Goal: Task Accomplishment & Management: Manage account settings

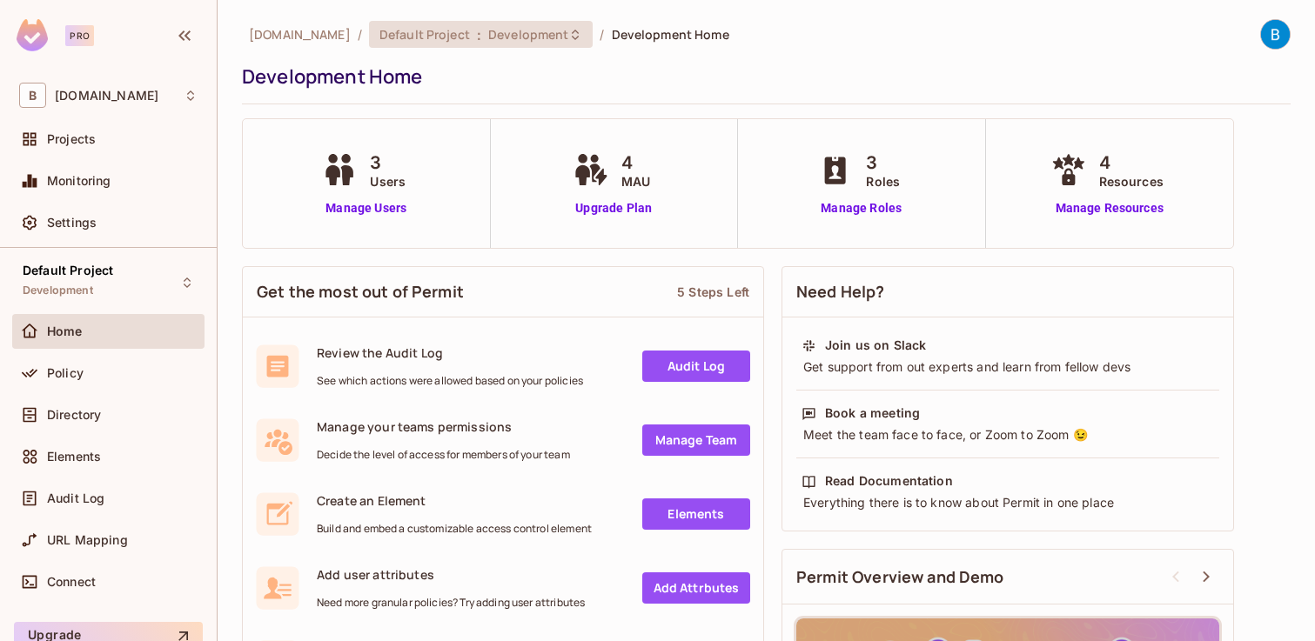
click at [508, 44] on div "Default Project : Development" at bounding box center [481, 34] width 225 height 27
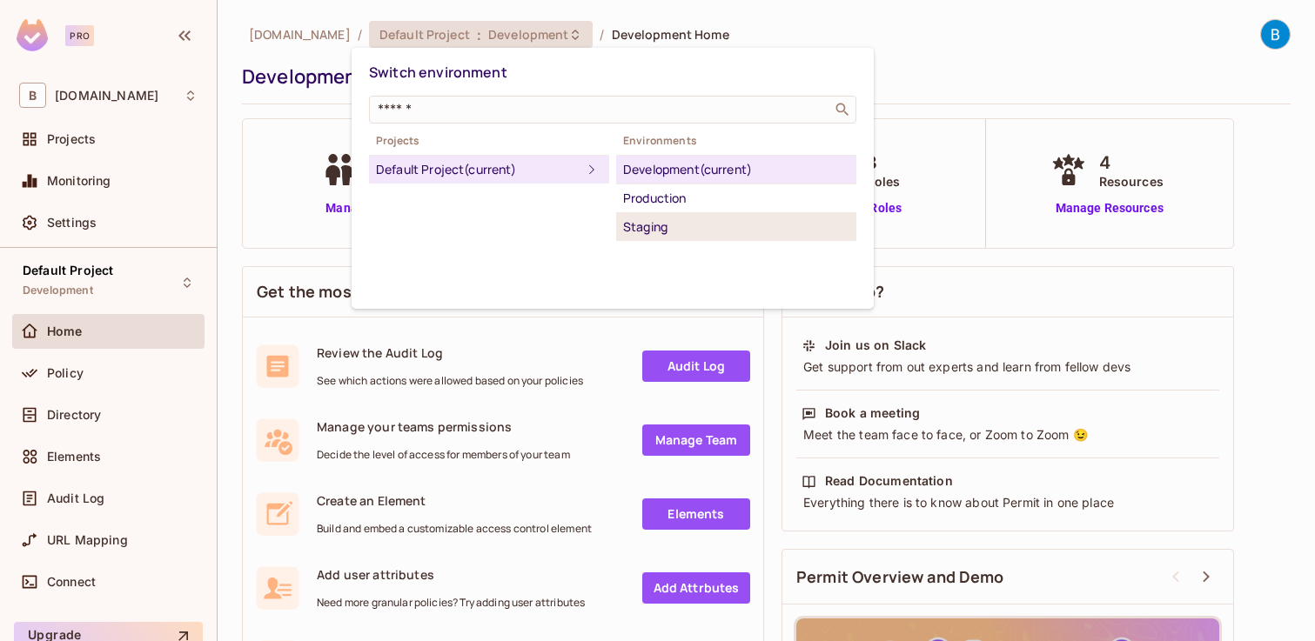
click at [641, 227] on div "Staging" at bounding box center [736, 227] width 226 height 21
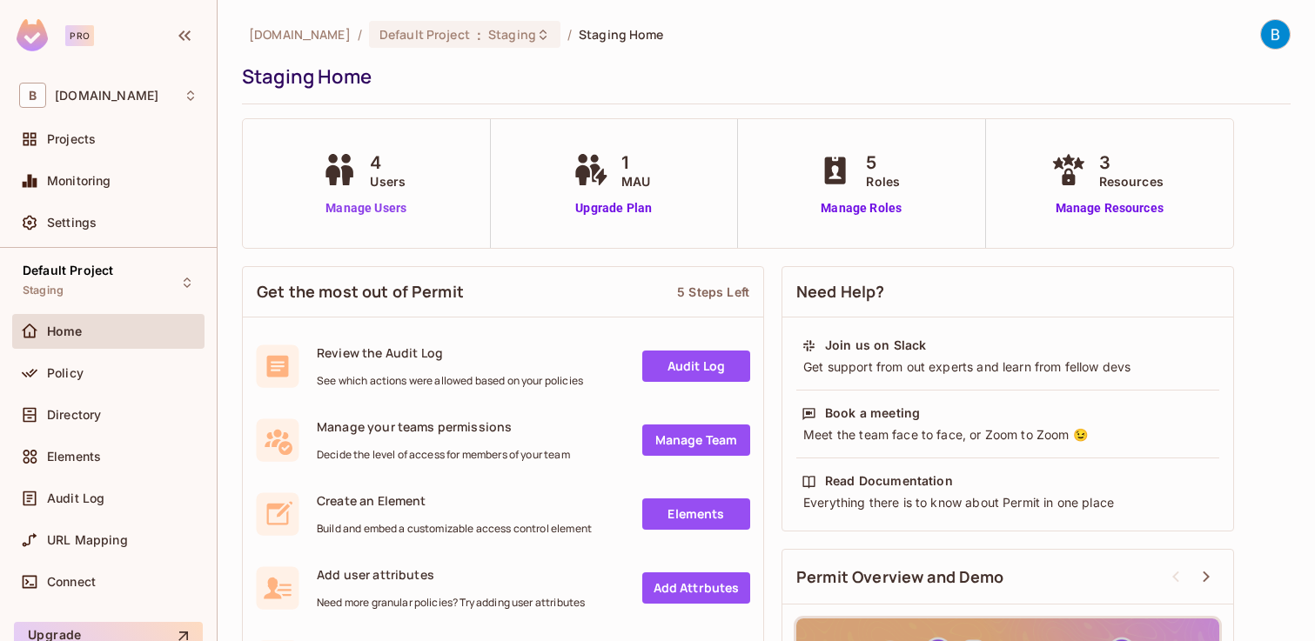
click at [381, 211] on link "Manage Users" at bounding box center [366, 208] width 97 height 18
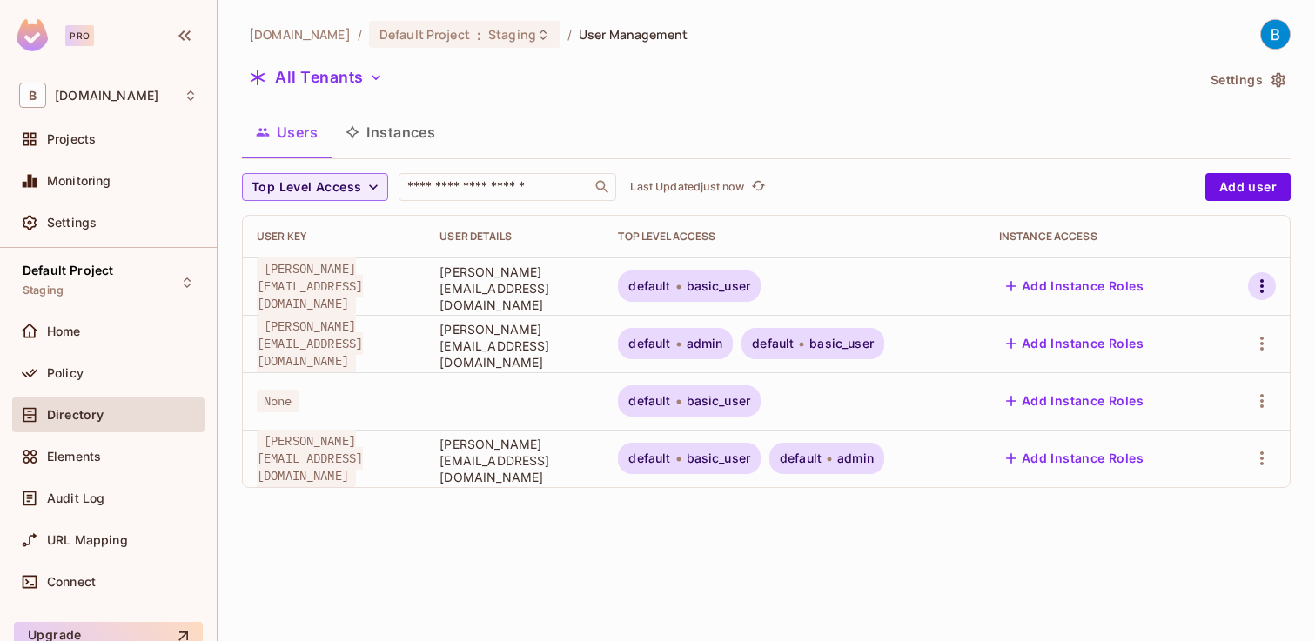
click at [1259, 283] on icon "button" at bounding box center [1262, 286] width 21 height 21
click at [1185, 321] on li "Edit" at bounding box center [1182, 326] width 162 height 38
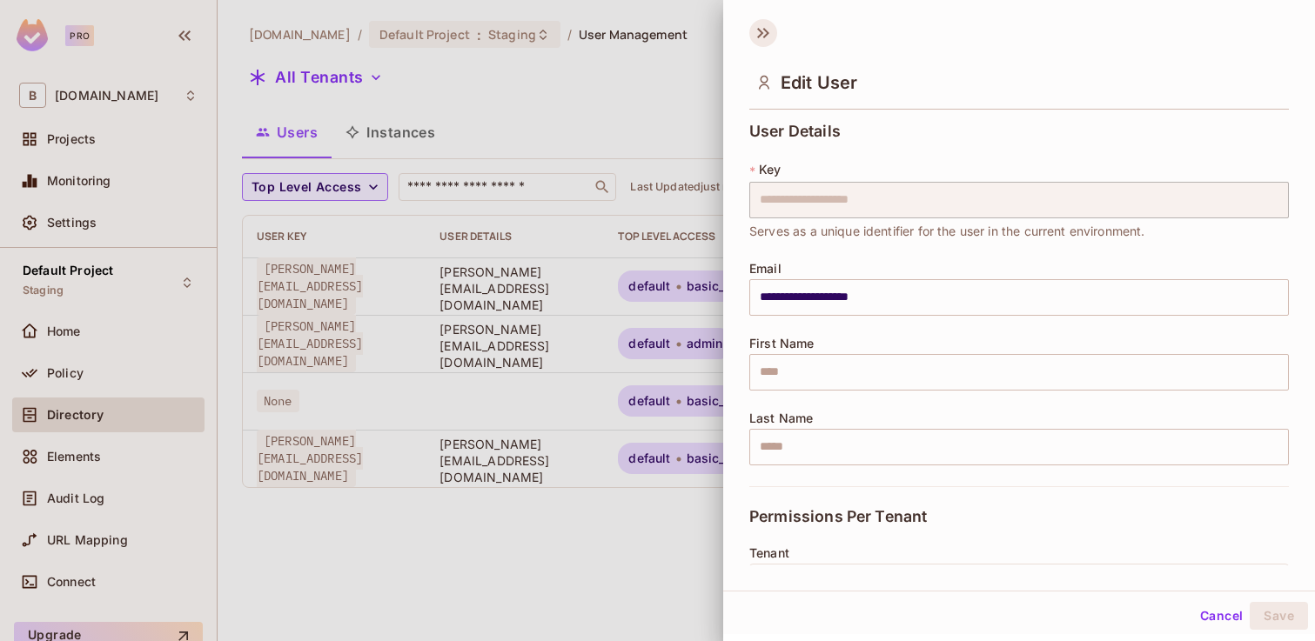
click at [759, 38] on icon at bounding box center [763, 33] width 28 height 28
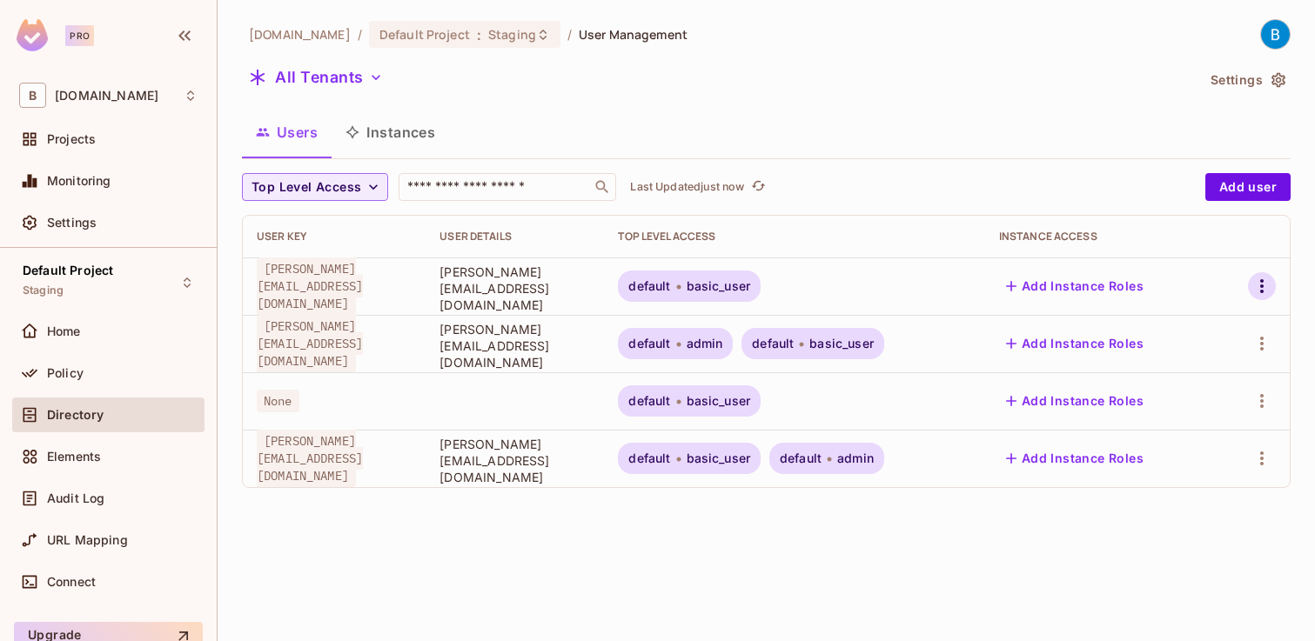
click at [1260, 279] on icon "button" at bounding box center [1262, 286] width 21 height 21
click at [1183, 325] on li "Edit" at bounding box center [1182, 326] width 162 height 38
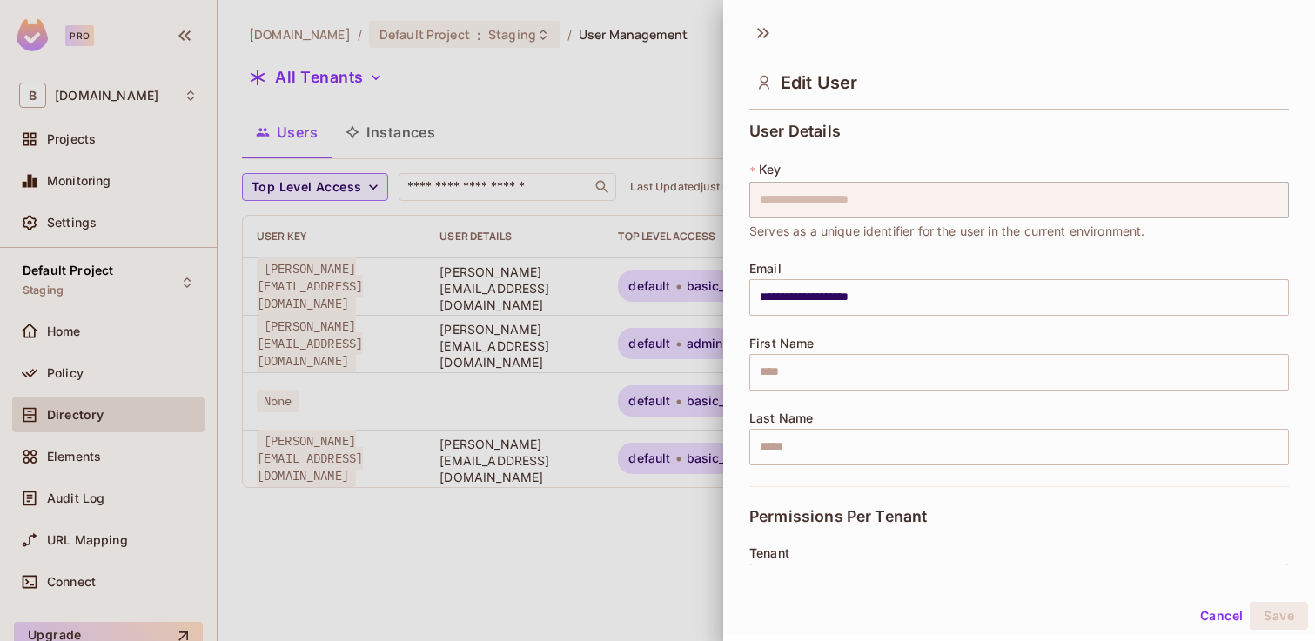
scroll to position [299, 0]
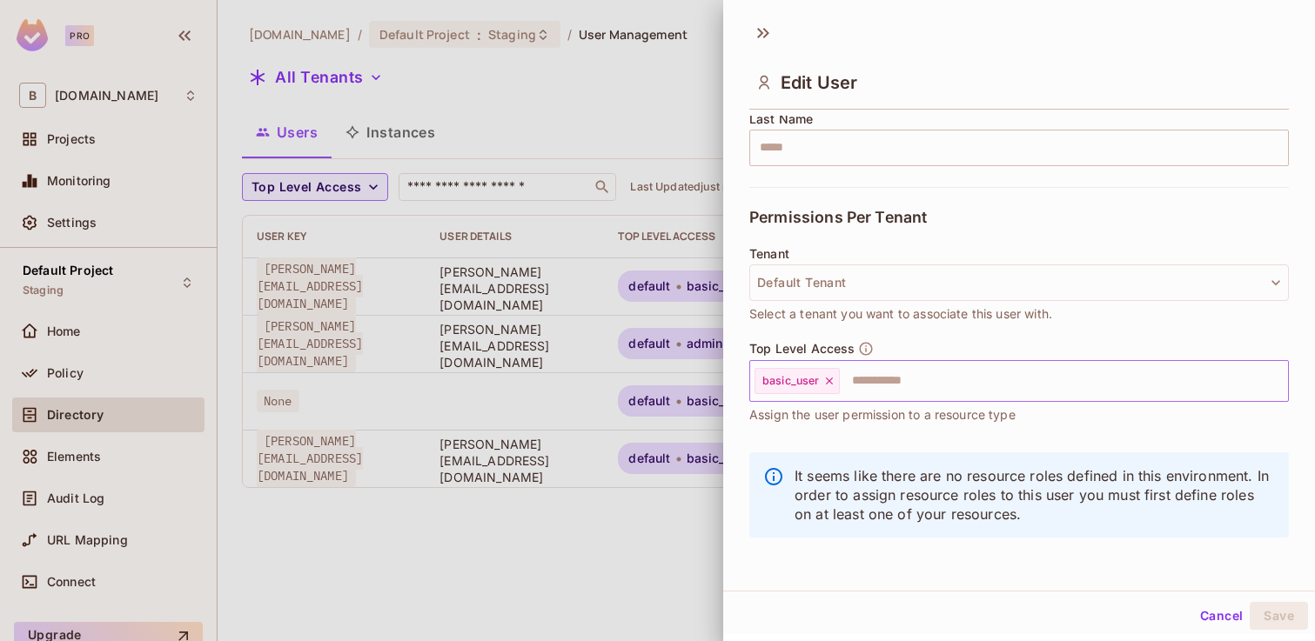
click at [1013, 386] on input "text" at bounding box center [1048, 381] width 413 height 35
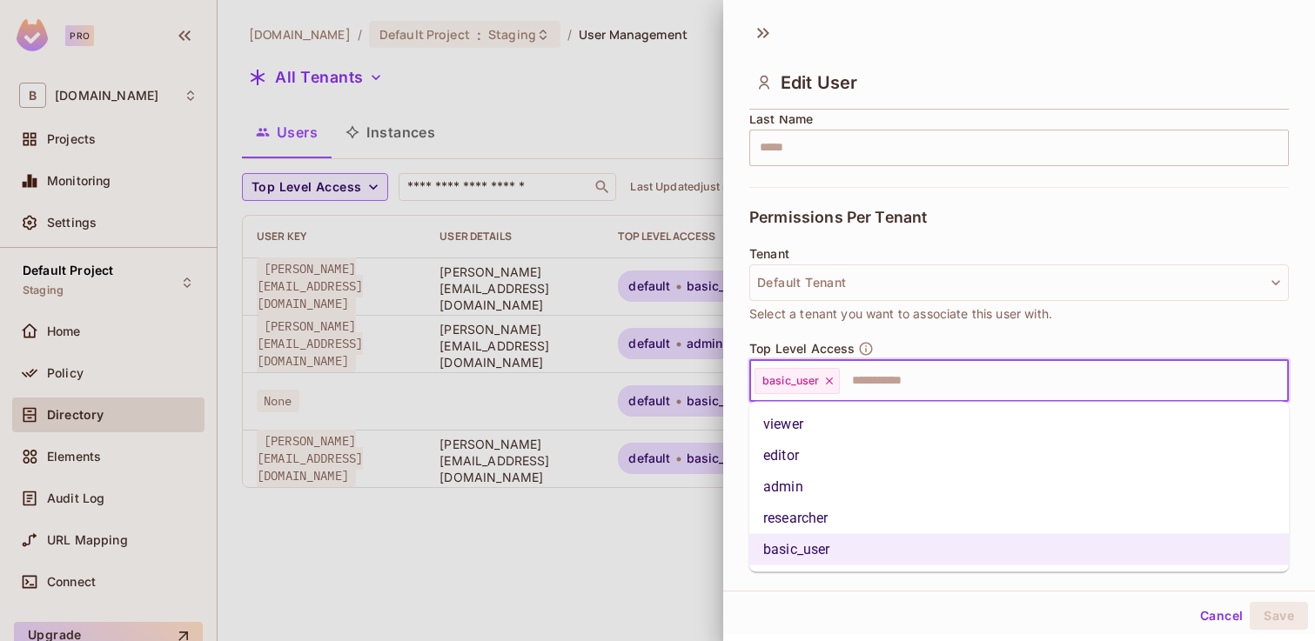
click at [896, 521] on li "researcher" at bounding box center [1019, 518] width 540 height 31
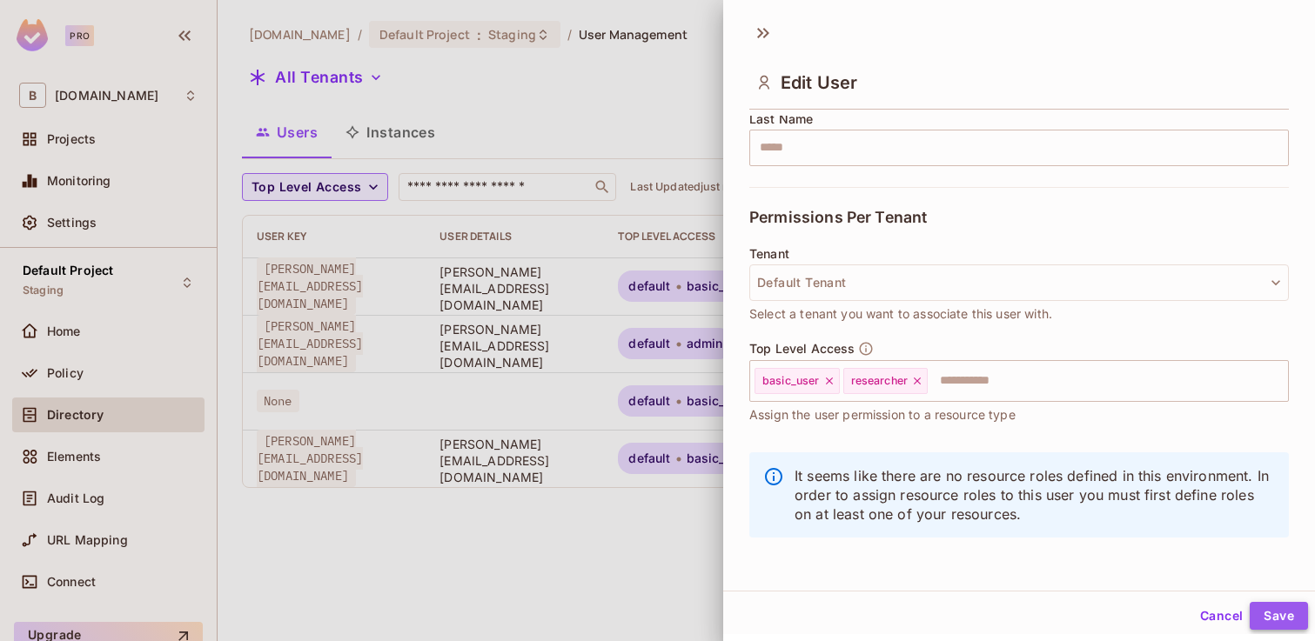
click at [1295, 618] on button "Save" at bounding box center [1279, 616] width 58 height 28
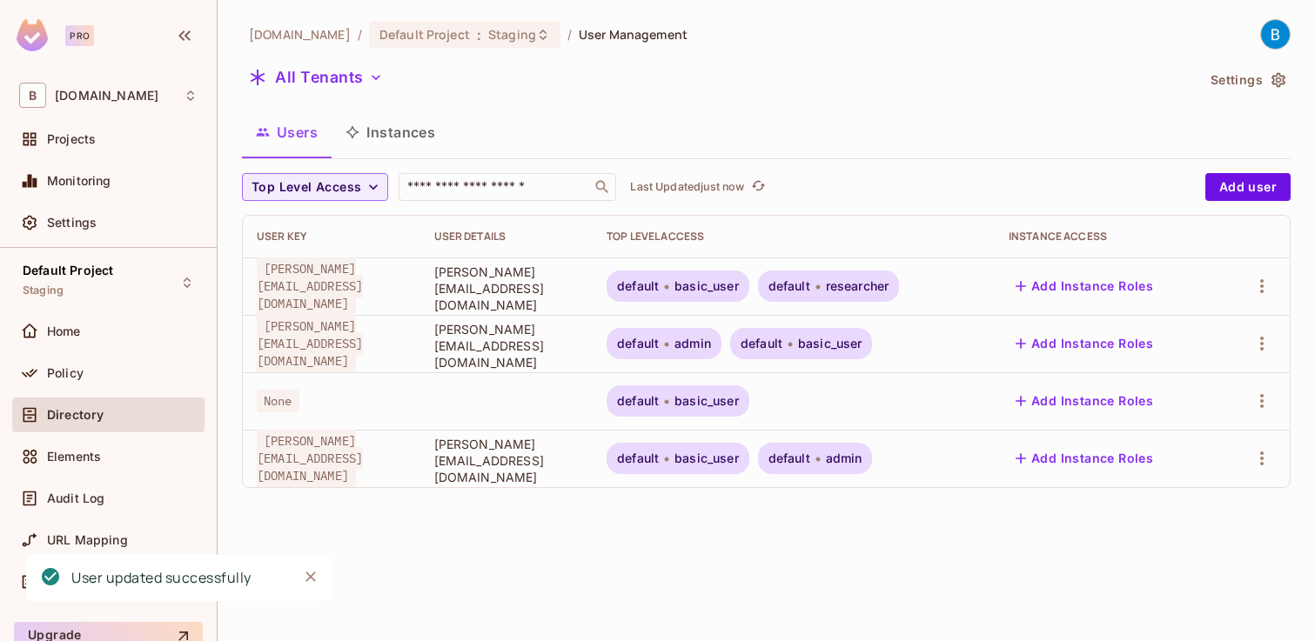
click at [897, 131] on div "Users Instances" at bounding box center [766, 133] width 1049 height 44
click at [1258, 284] on icon "button" at bounding box center [1262, 286] width 21 height 21
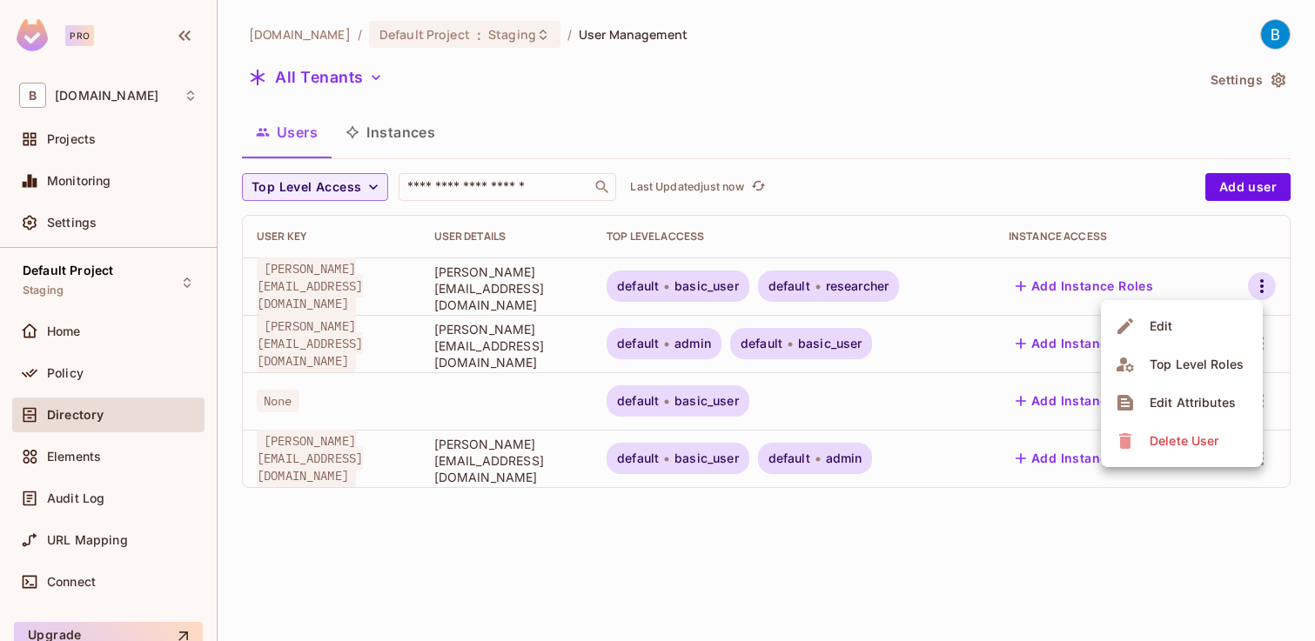
click at [1172, 319] on span "Edit" at bounding box center [1162, 326] width 34 height 28
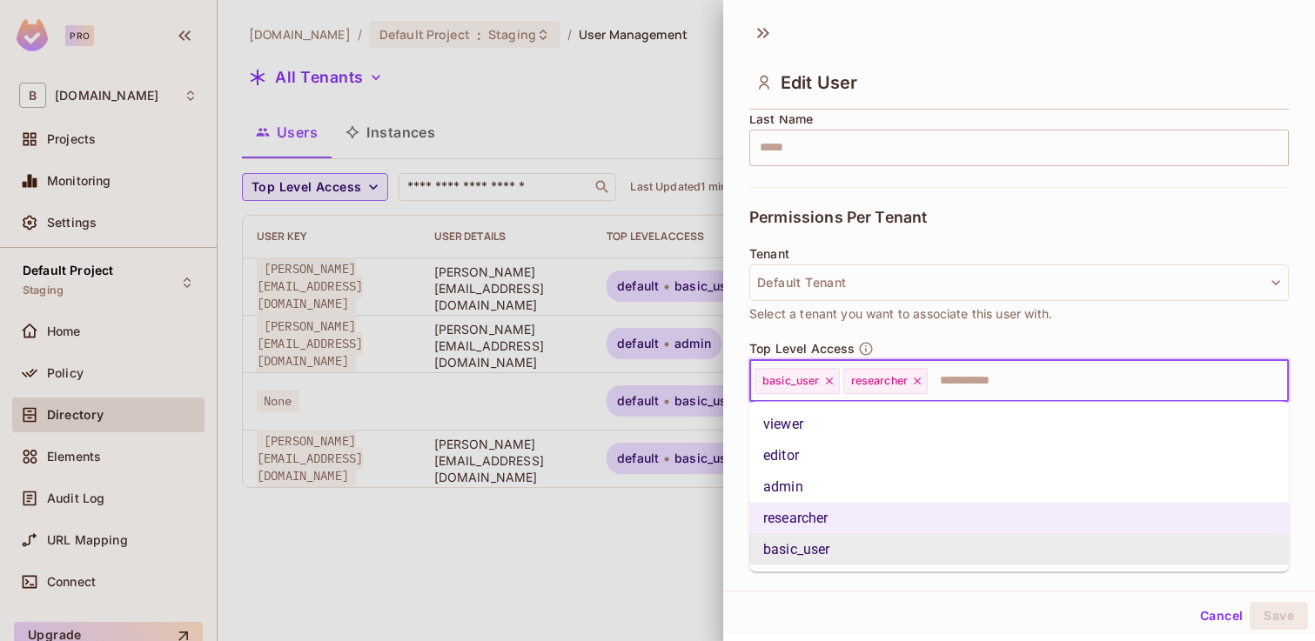
click at [1047, 380] on input "text" at bounding box center [1093, 381] width 326 height 35
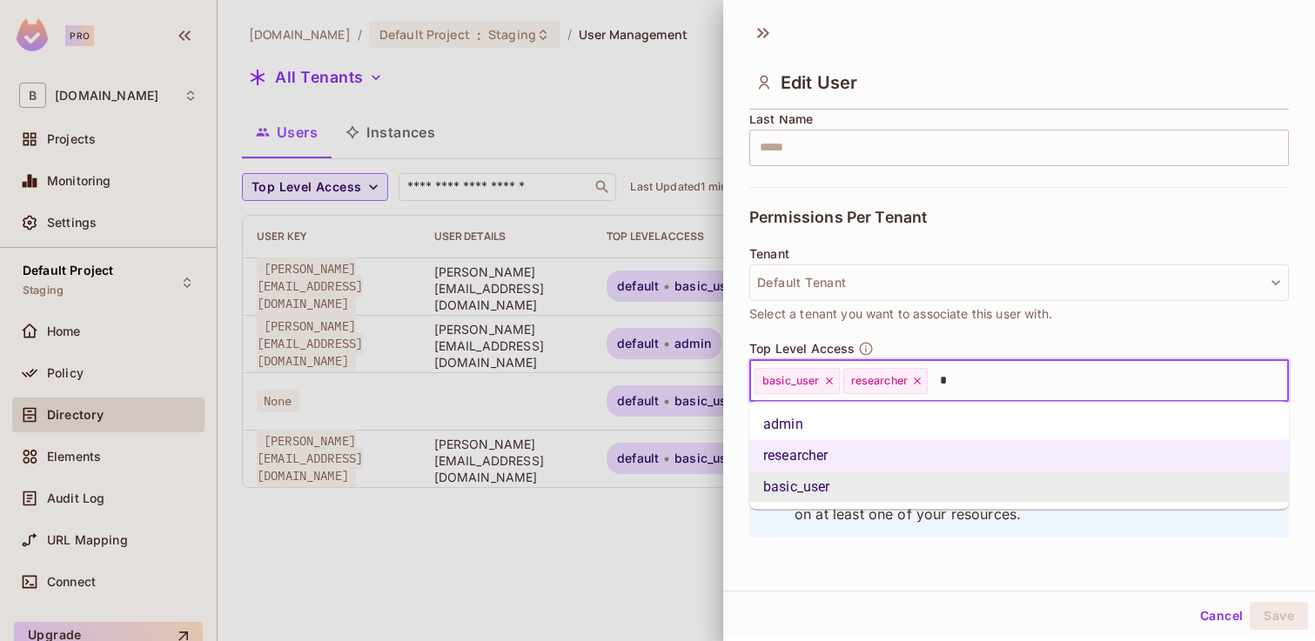
type input "**"
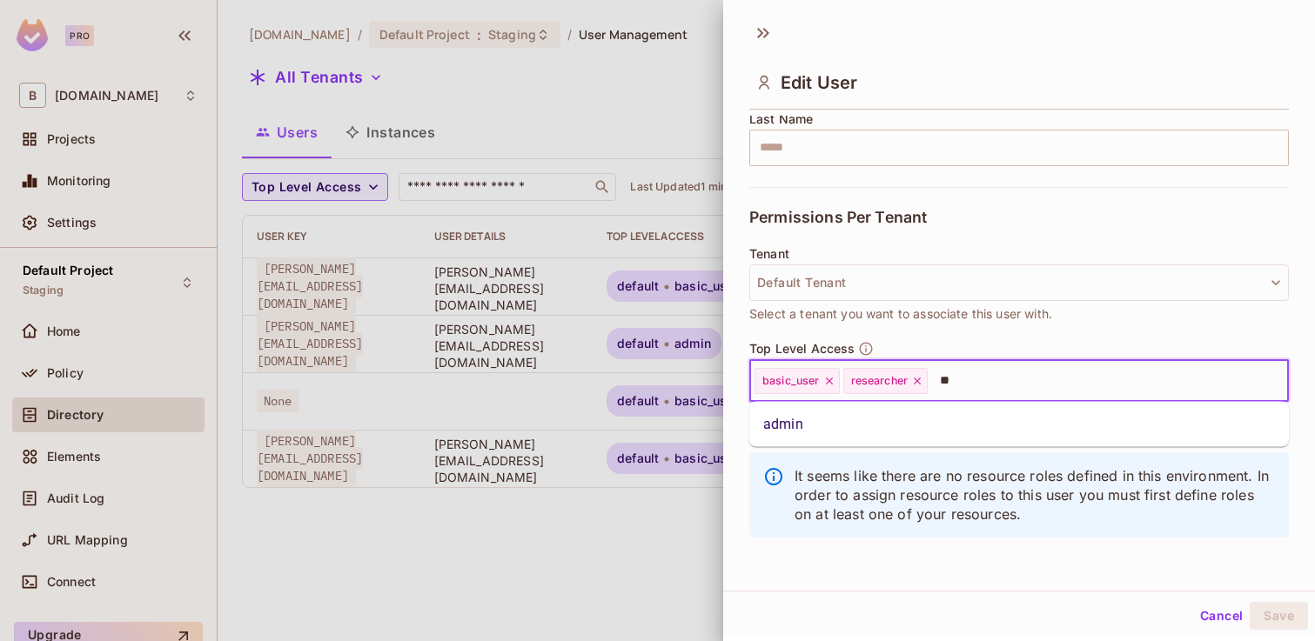
click at [885, 435] on li "admin" at bounding box center [1019, 424] width 540 height 31
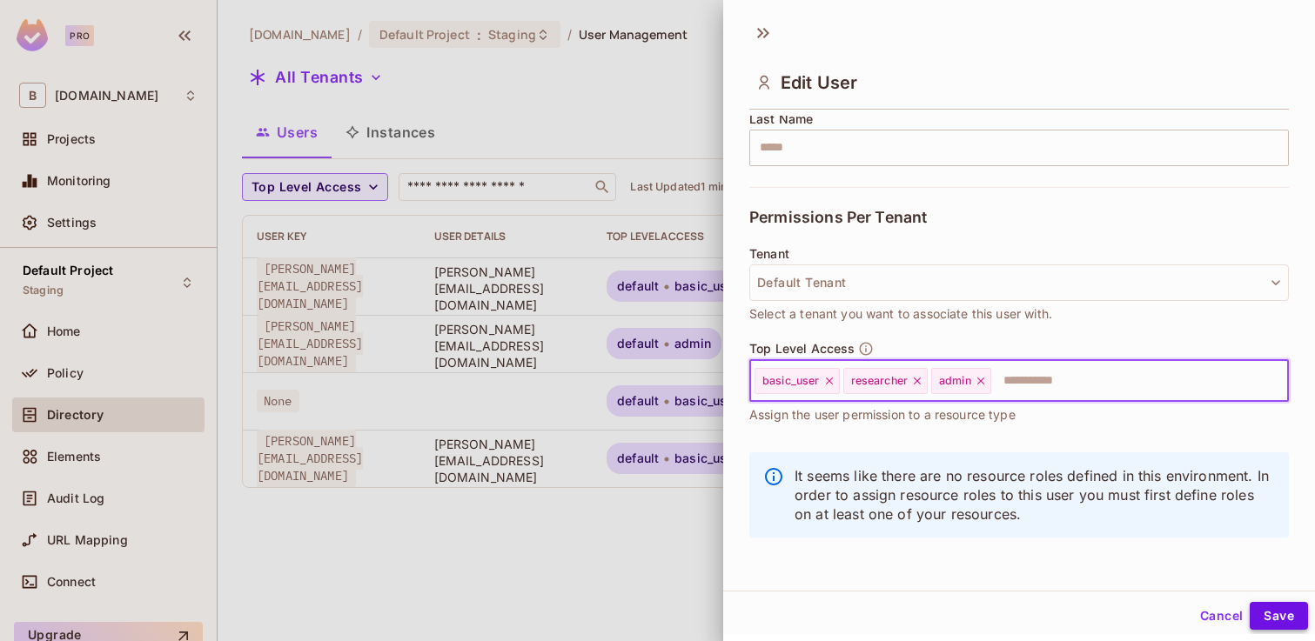
click at [1283, 610] on button "Save" at bounding box center [1279, 616] width 58 height 28
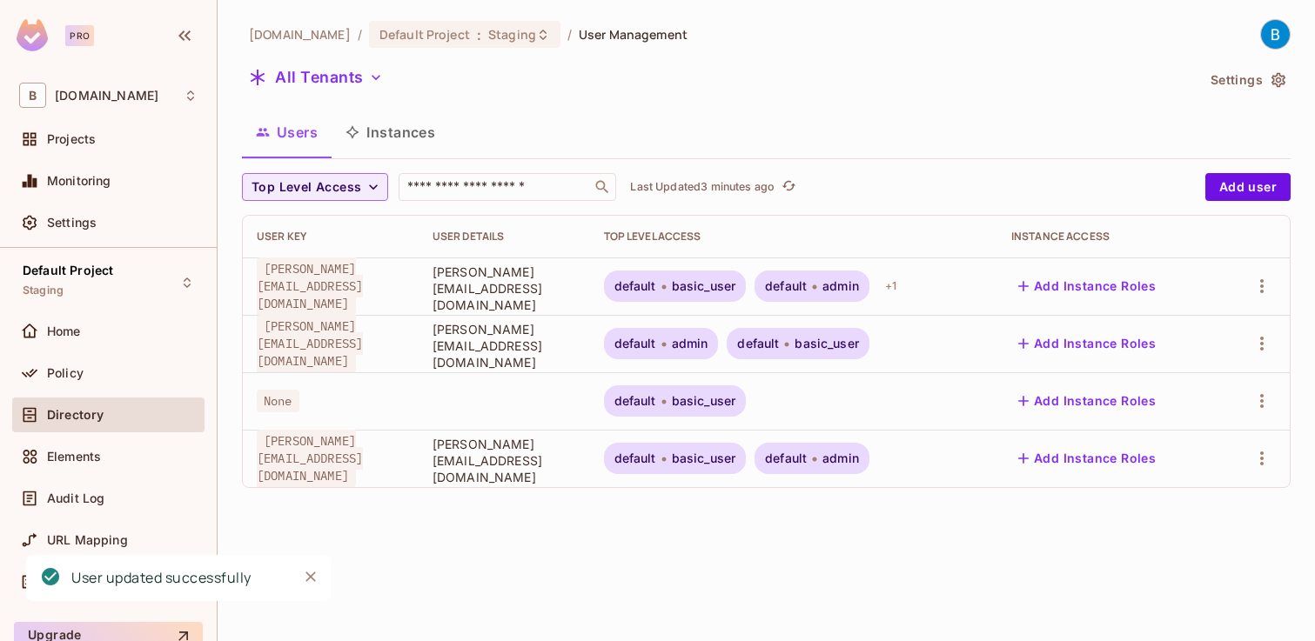
click at [664, 130] on div "Users Instances" at bounding box center [766, 133] width 1049 height 44
click at [408, 132] on button "Instances" at bounding box center [391, 133] width 118 height 44
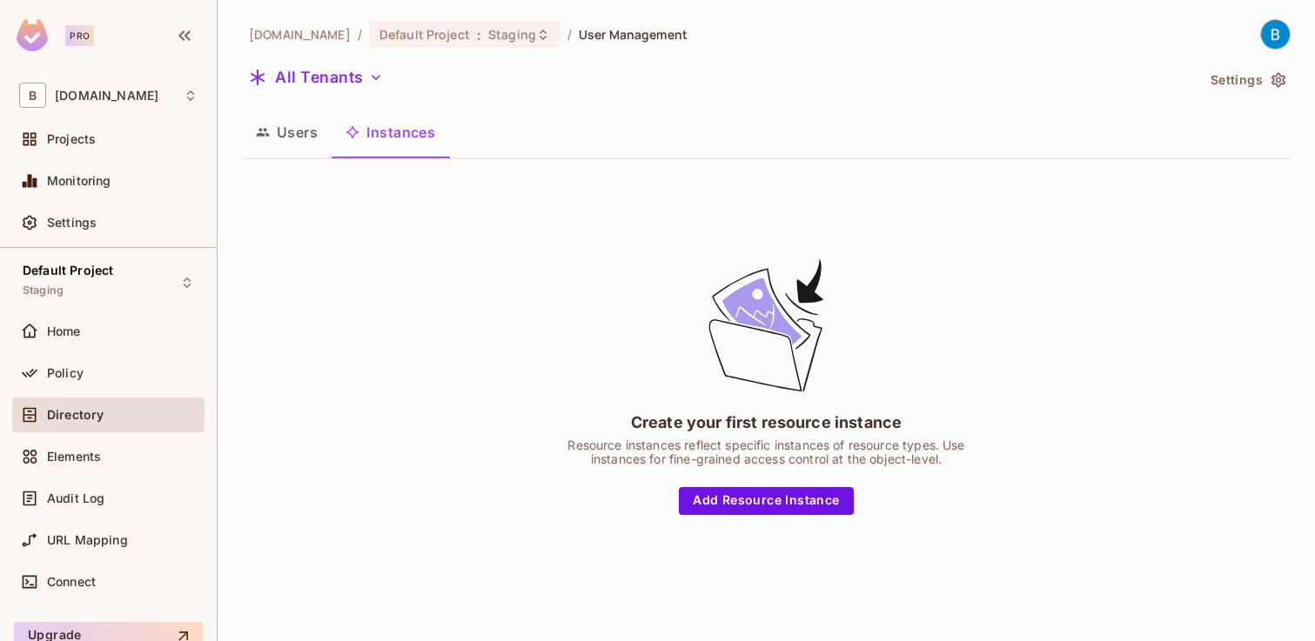
click at [291, 134] on button "Users" at bounding box center [287, 133] width 90 height 44
